Goal: Information Seeking & Learning: Check status

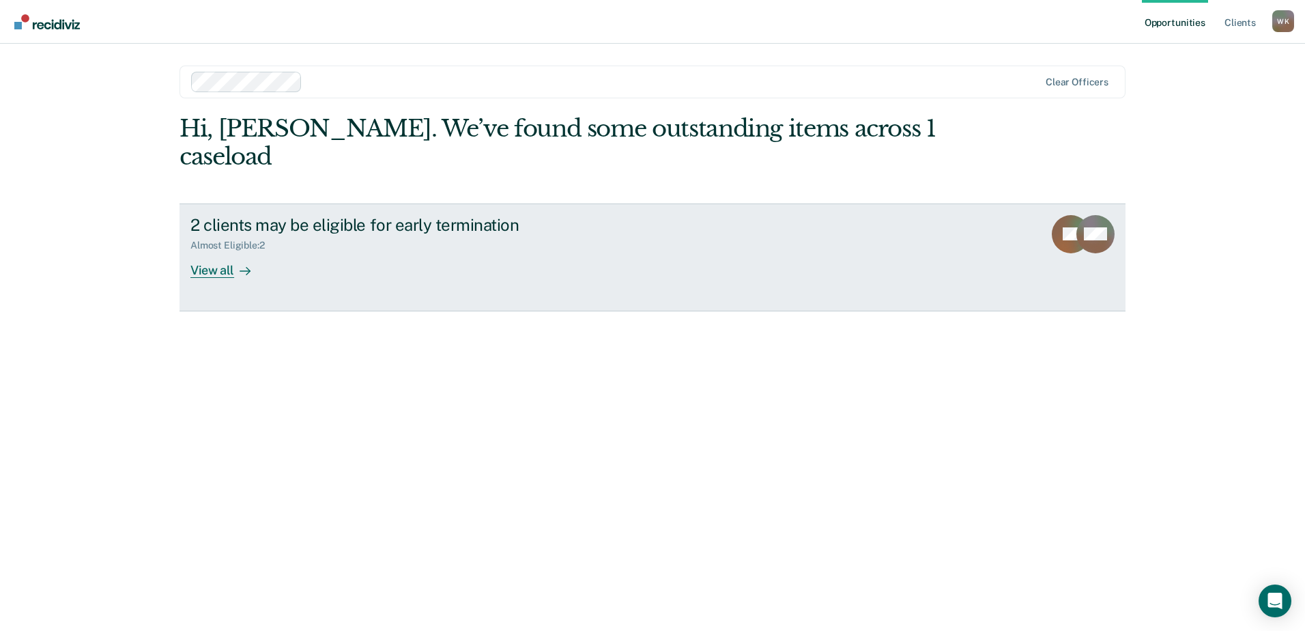
click at [223, 251] on div "View all" at bounding box center [228, 264] width 76 height 27
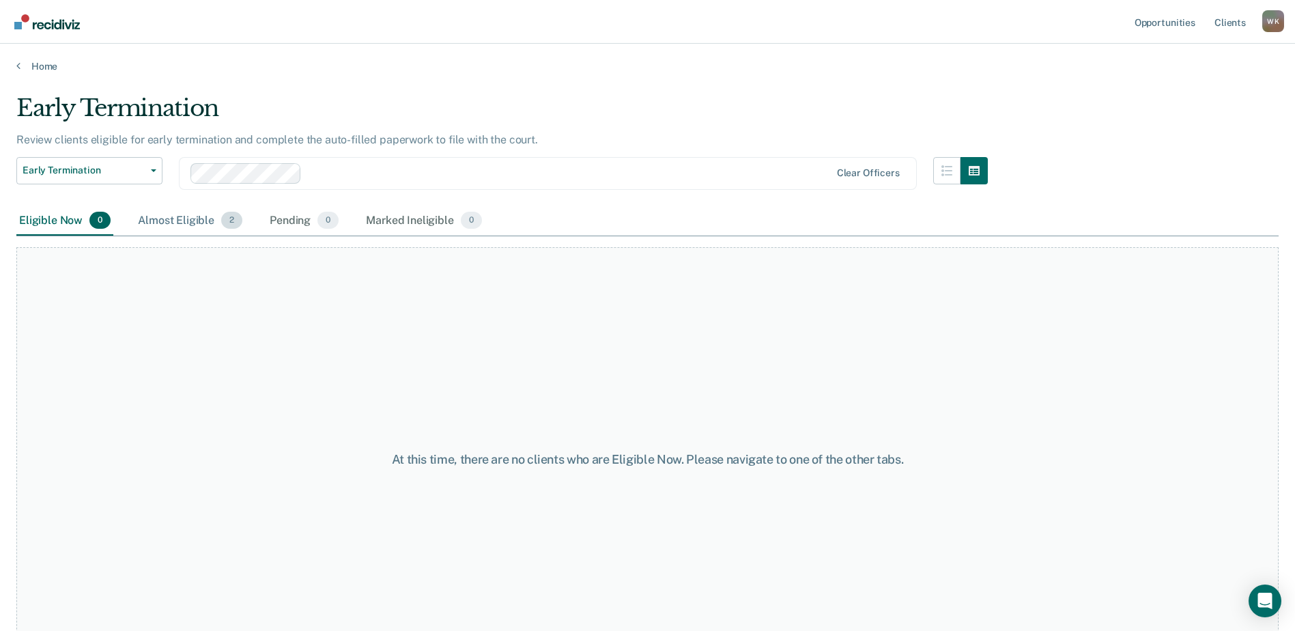
click at [210, 222] on div "Almost Eligible 2" at bounding box center [190, 221] width 110 height 30
